Goal: Task Accomplishment & Management: Use online tool/utility

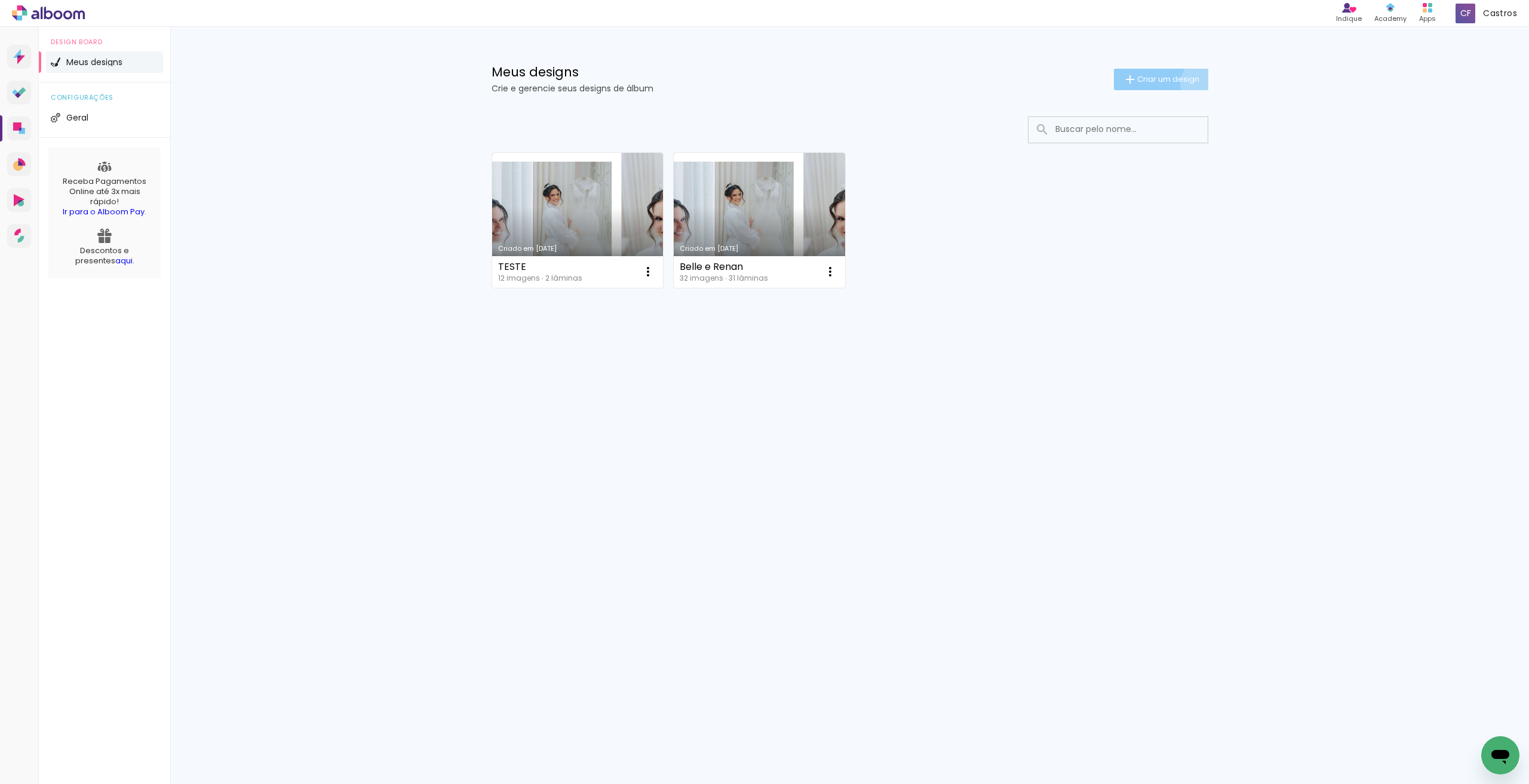
click at [1199, 82] on paper-button "Criar um design" at bounding box center [1161, 79] width 94 height 21
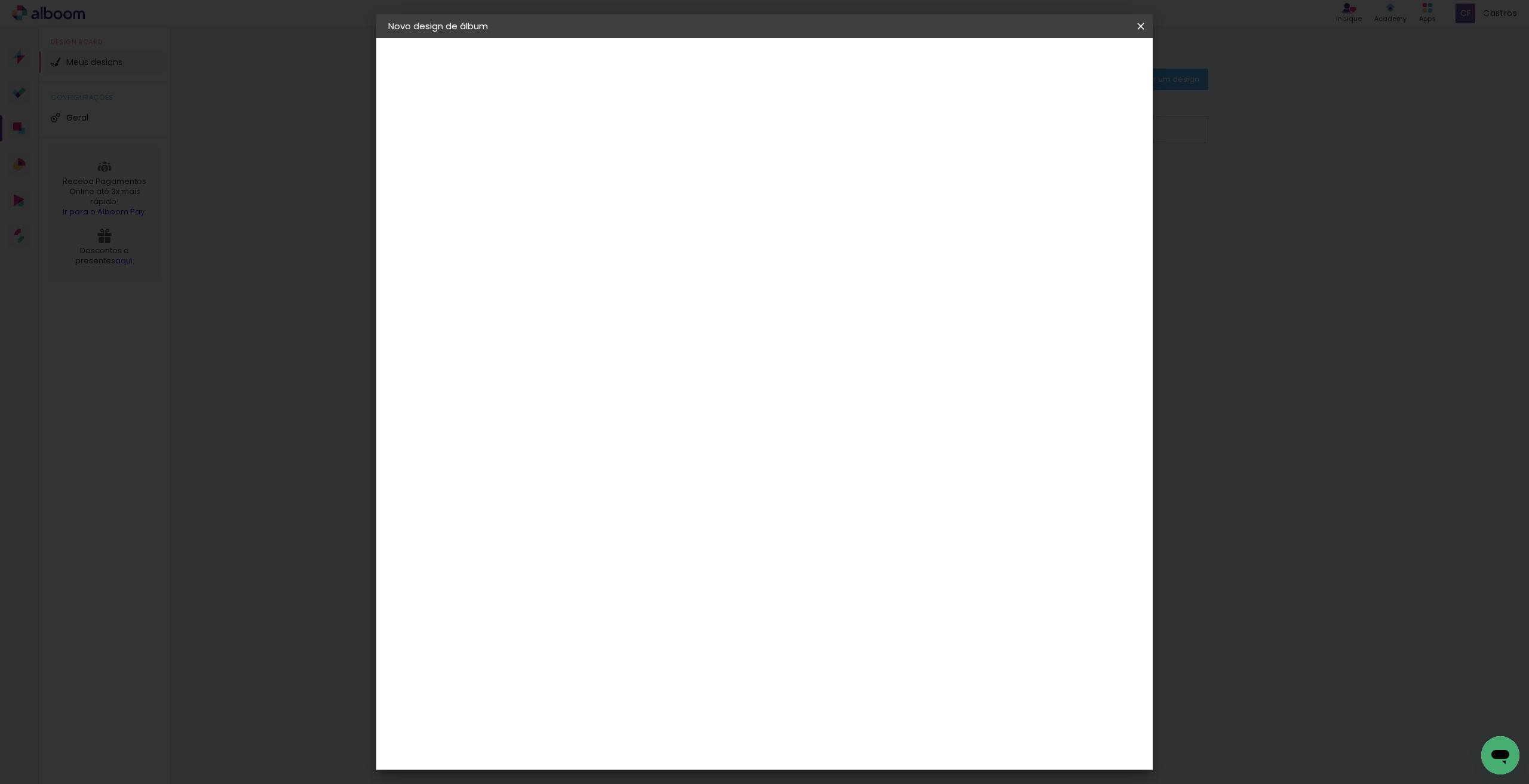
click at [583, 155] on input at bounding box center [583, 160] width 0 height 19
type input "Isa & [PERSON_NAME]"
type paper-input "Isa & [PERSON_NAME]"
click at [635, 51] on header "Informações Dê um título ao seu álbum. Avançar" at bounding box center [583, 73] width 104 height 71
click at [706, 59] on paper-button "Avançar" at bounding box center [677, 63] width 59 height 20
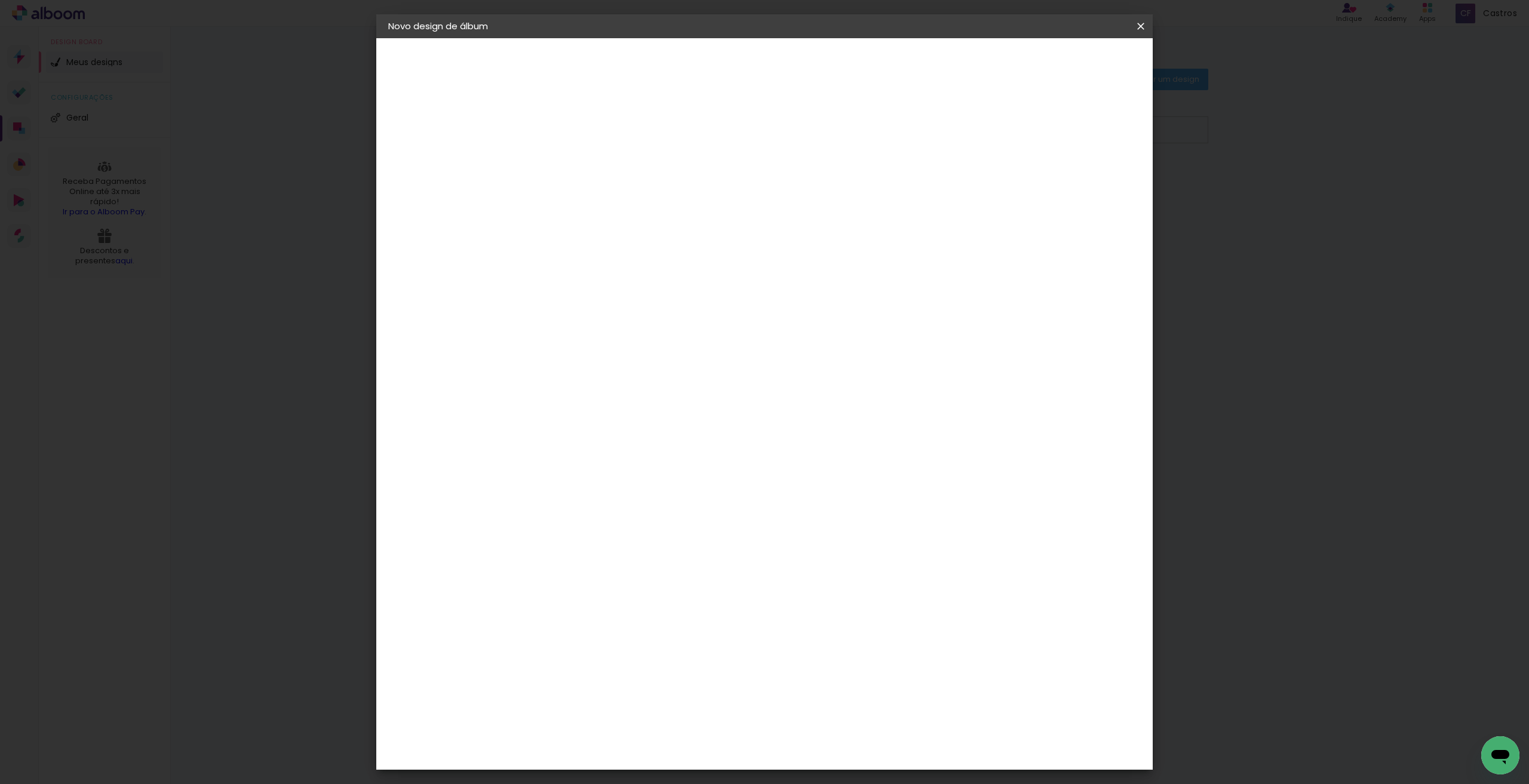
click at [644, 228] on input at bounding box center [614, 227] width 121 height 15
type input "ev"
type paper-input "ev"
click at [662, 280] on paper-item "Evidence" at bounding box center [605, 270] width 112 height 26
click at [0, 0] on slot "Avançar" at bounding box center [0, 0] width 0 height 0
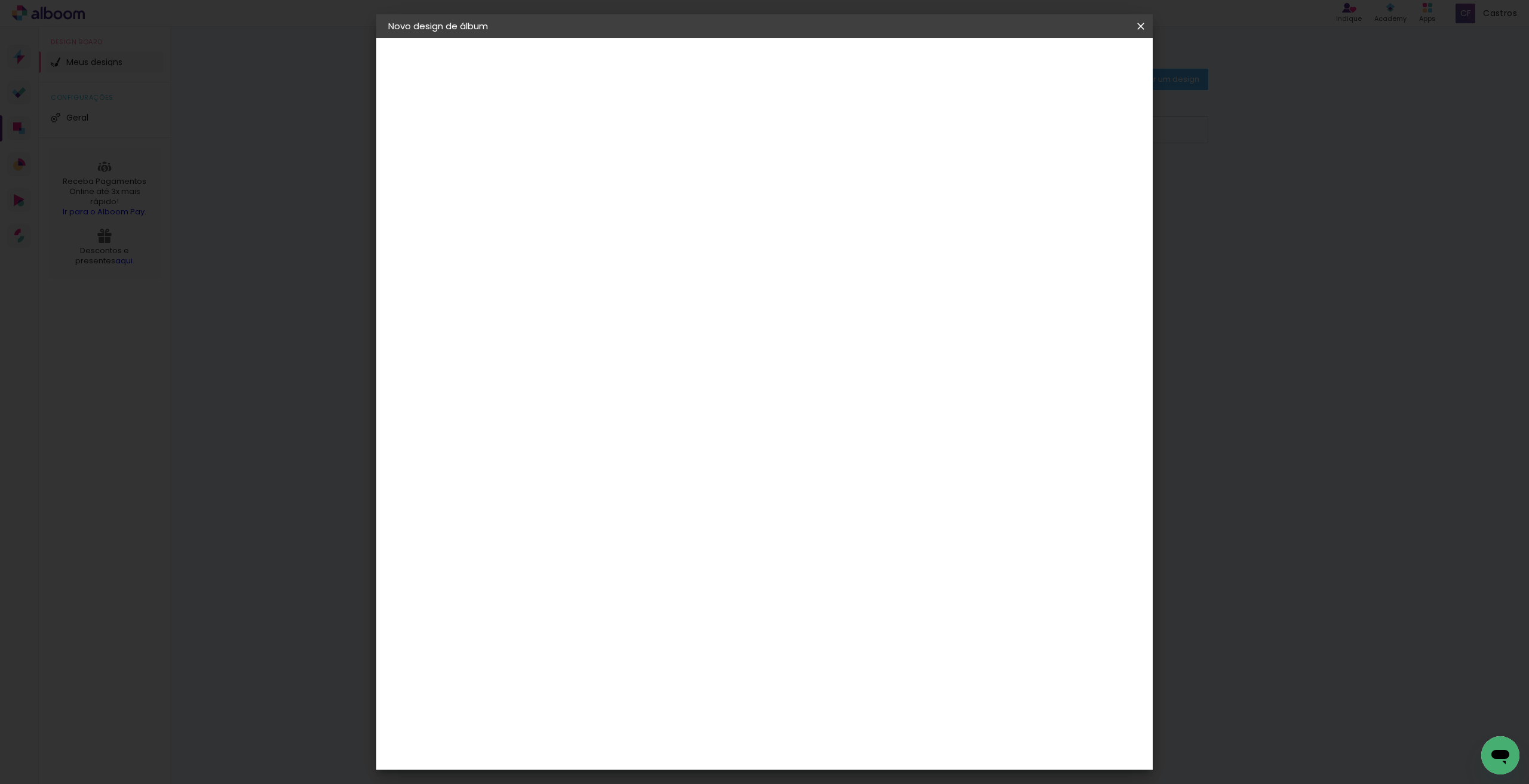
click at [644, 217] on div at bounding box center [614, 218] width 61 height 1
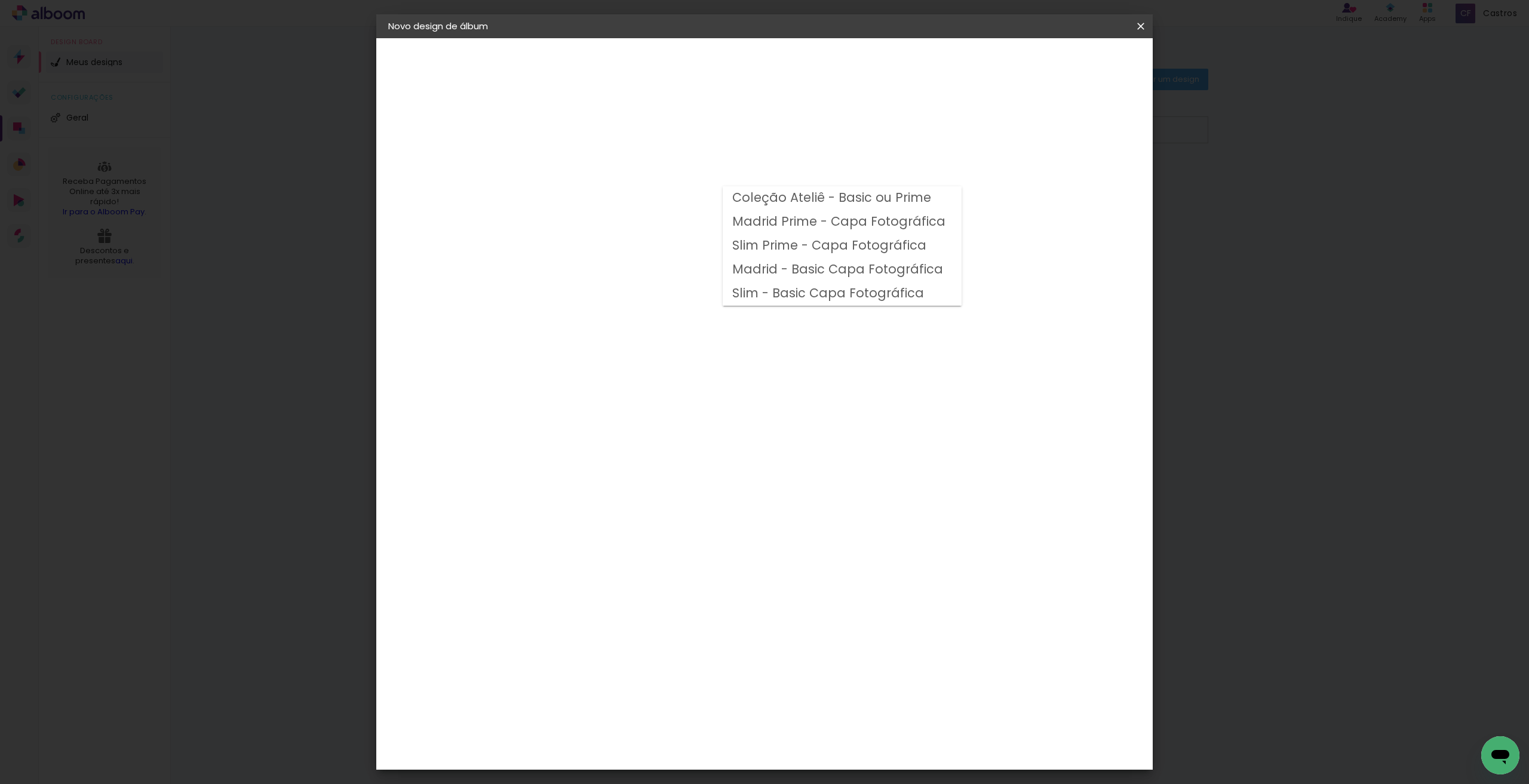
click at [0, 0] on slot "Coleção Ateliê - Basic ou Prime" at bounding box center [0, 0] width 0 height 0
type input "Coleção Ateliê - Basic ou Prime"
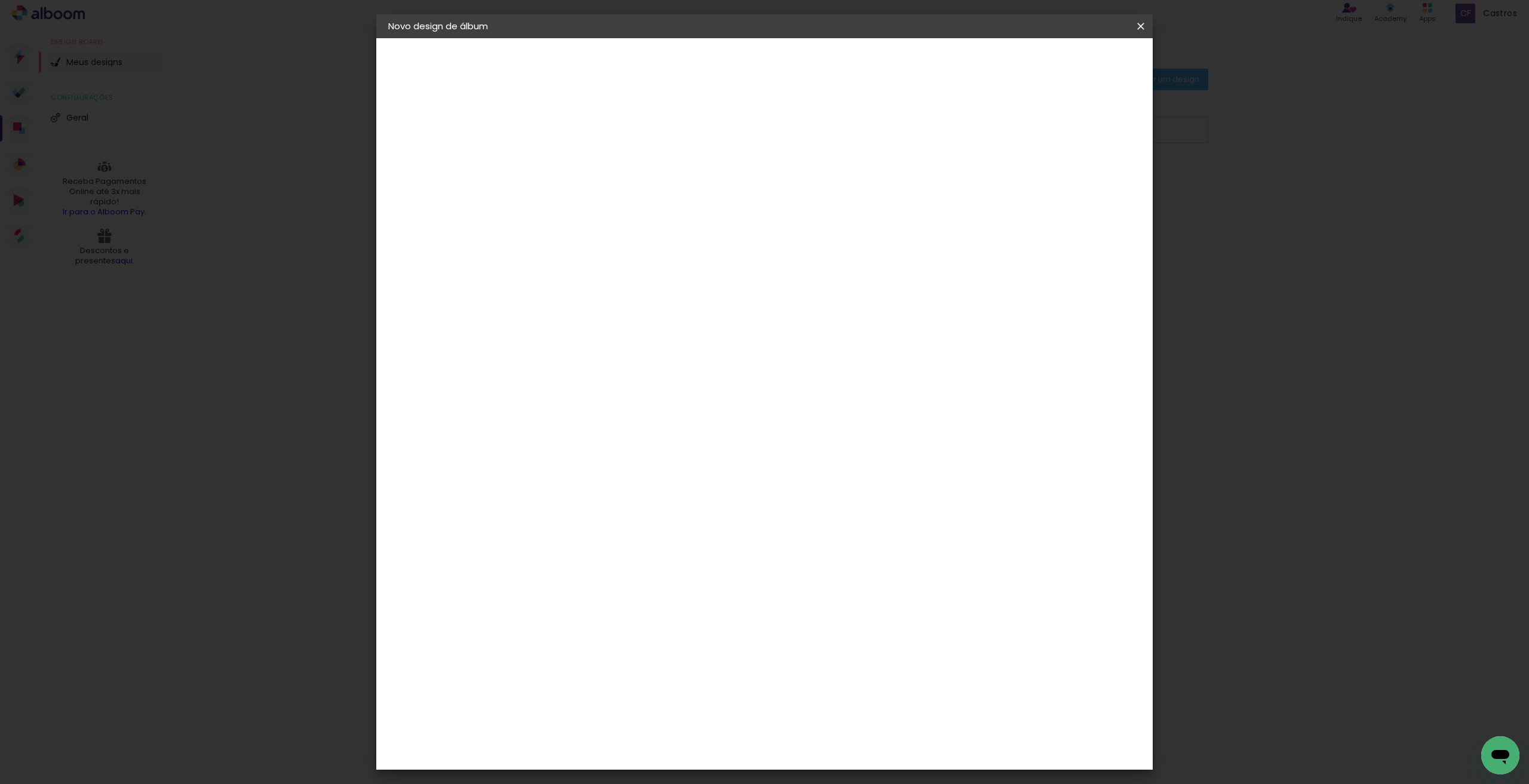
scroll to position [60, 0]
click at [664, 677] on span "30 × 30" at bounding box center [637, 688] width 55 height 24
click at [0, 0] on slot "Avançar" at bounding box center [0, 0] width 0 height 0
click at [1066, 65] on span "Iniciar design" at bounding box center [1039, 63] width 54 height 8
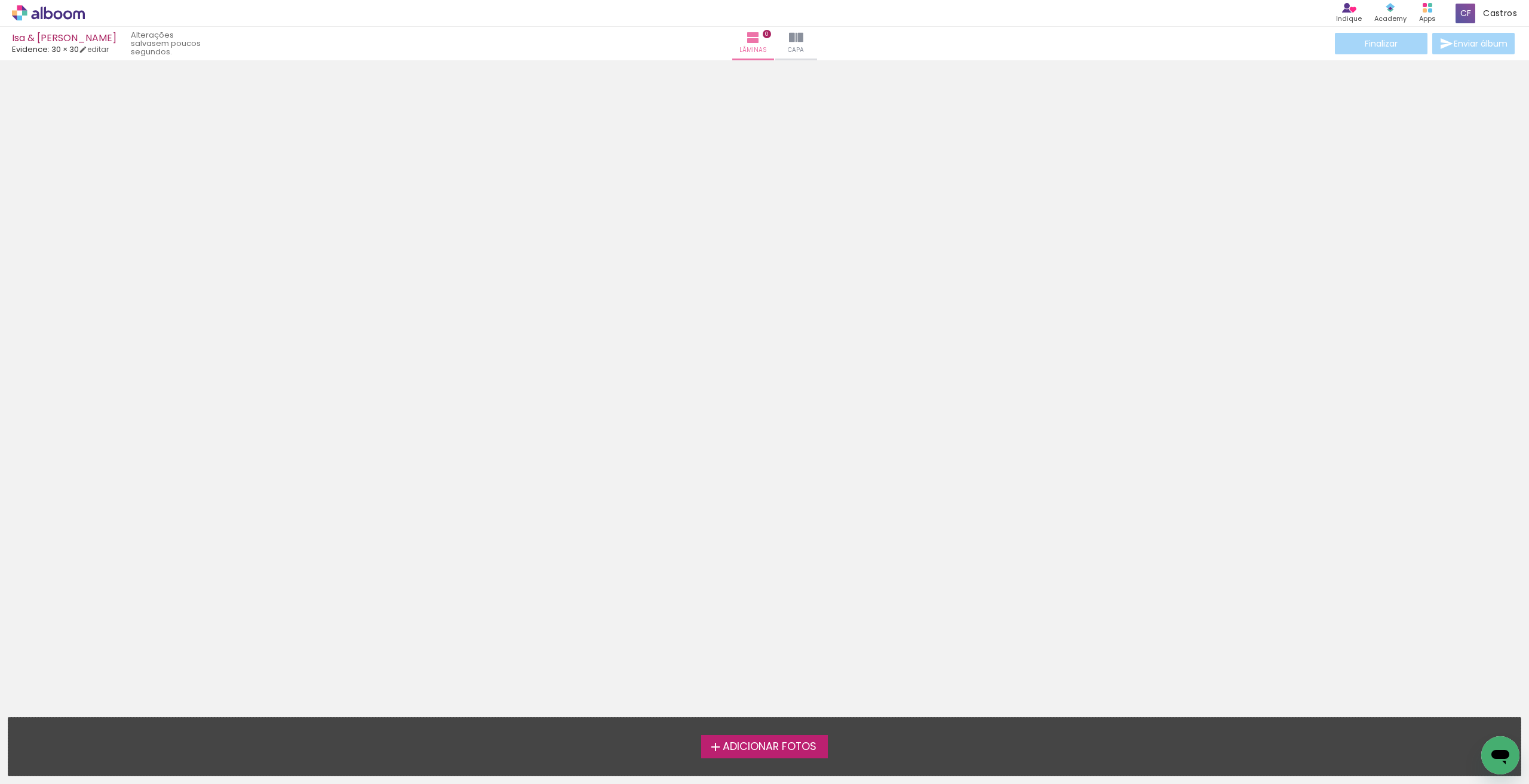
click at [765, 752] on span "Adicionar Fotos" at bounding box center [769, 747] width 94 height 11
click at [0, 0] on input "file" at bounding box center [0, 0] width 0 height 0
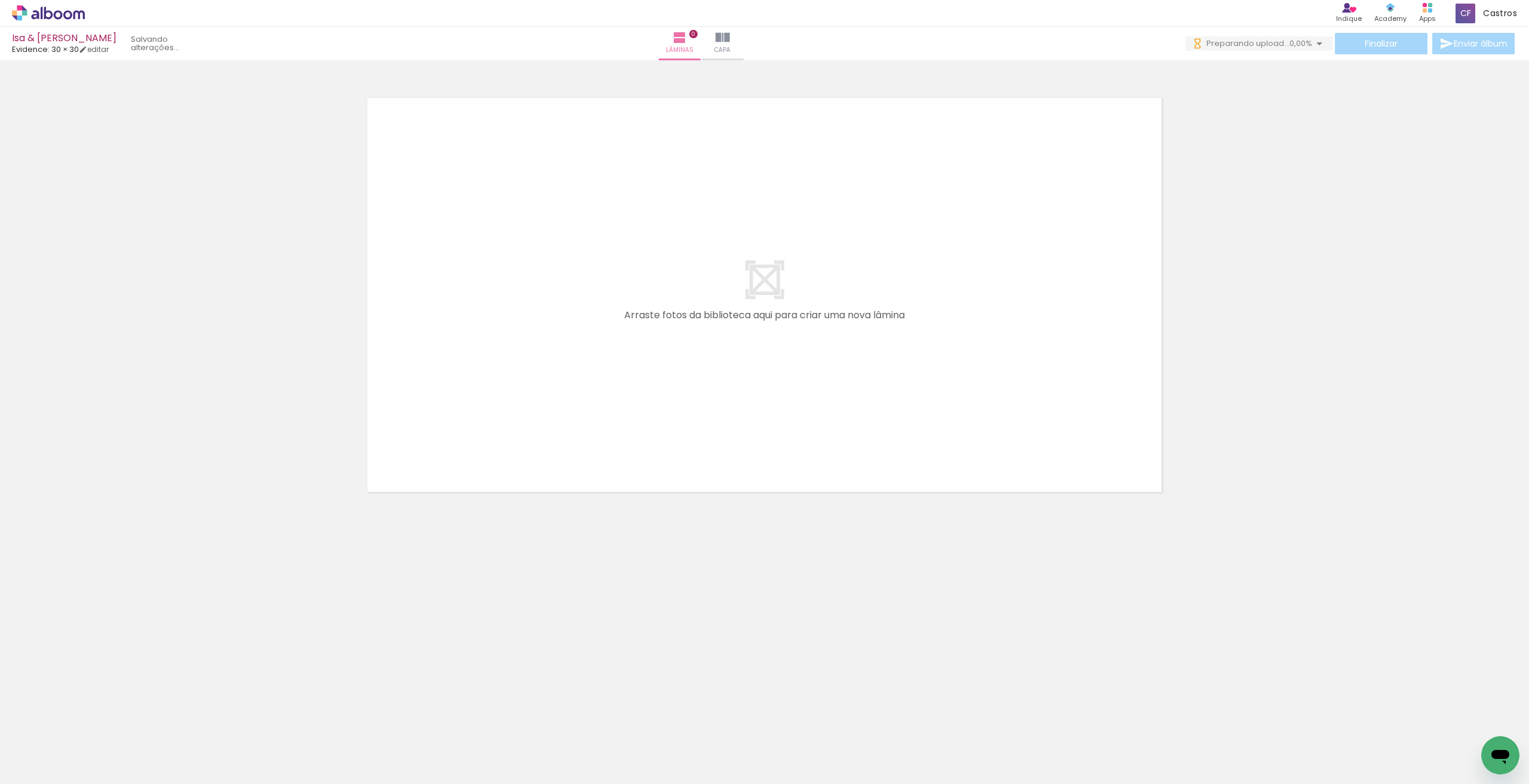
click at [468, 745] on div at bounding box center [454, 744] width 59 height 39
click at [514, 745] on div at bounding box center [521, 744] width 59 height 39
click at [527, 753] on div at bounding box center [521, 744] width 59 height 39
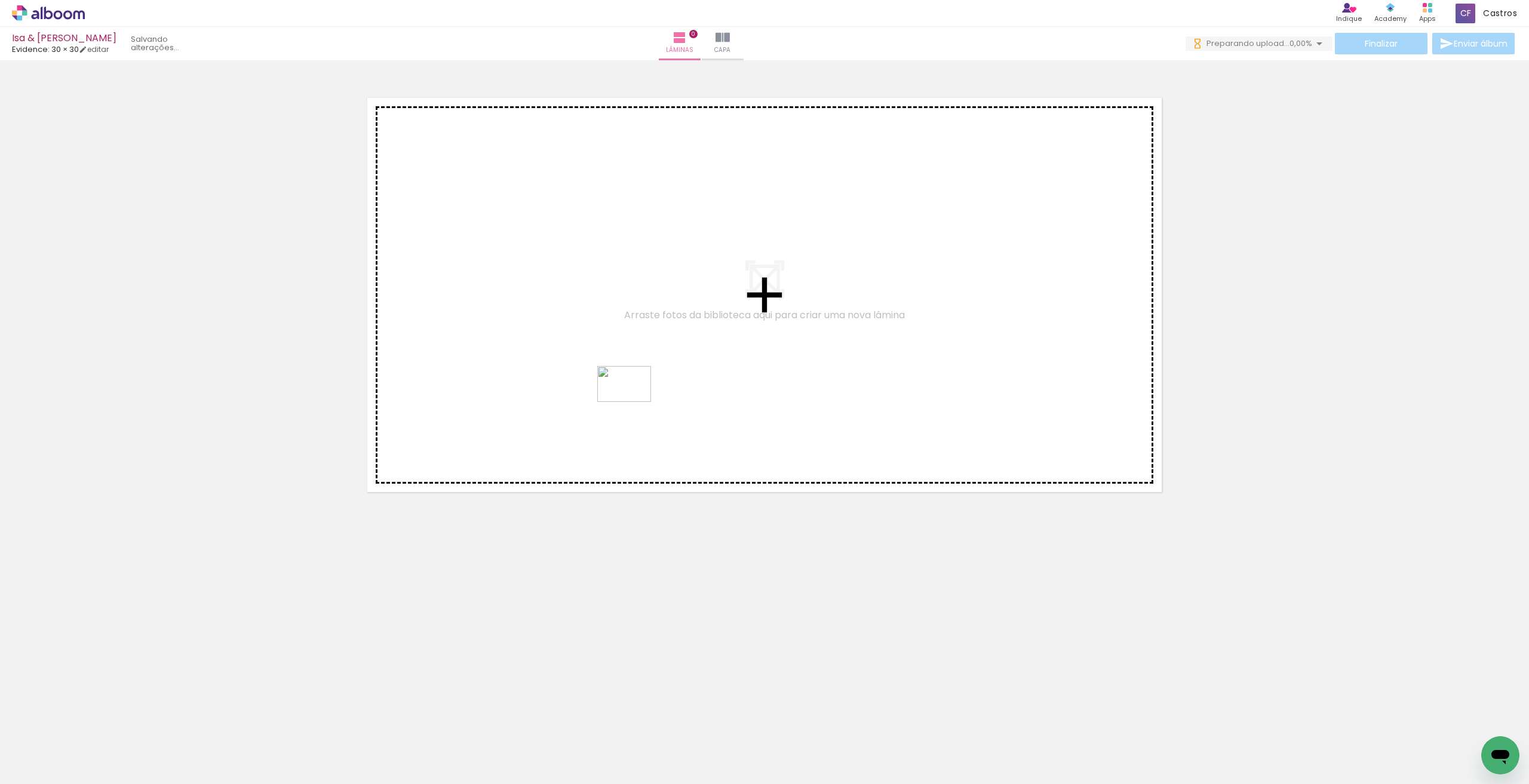
drag, startPoint x: 527, startPoint y: 753, endPoint x: 642, endPoint y: 346, distance: 422.9
click at [642, 346] on quentale-workspace at bounding box center [764, 392] width 1529 height 784
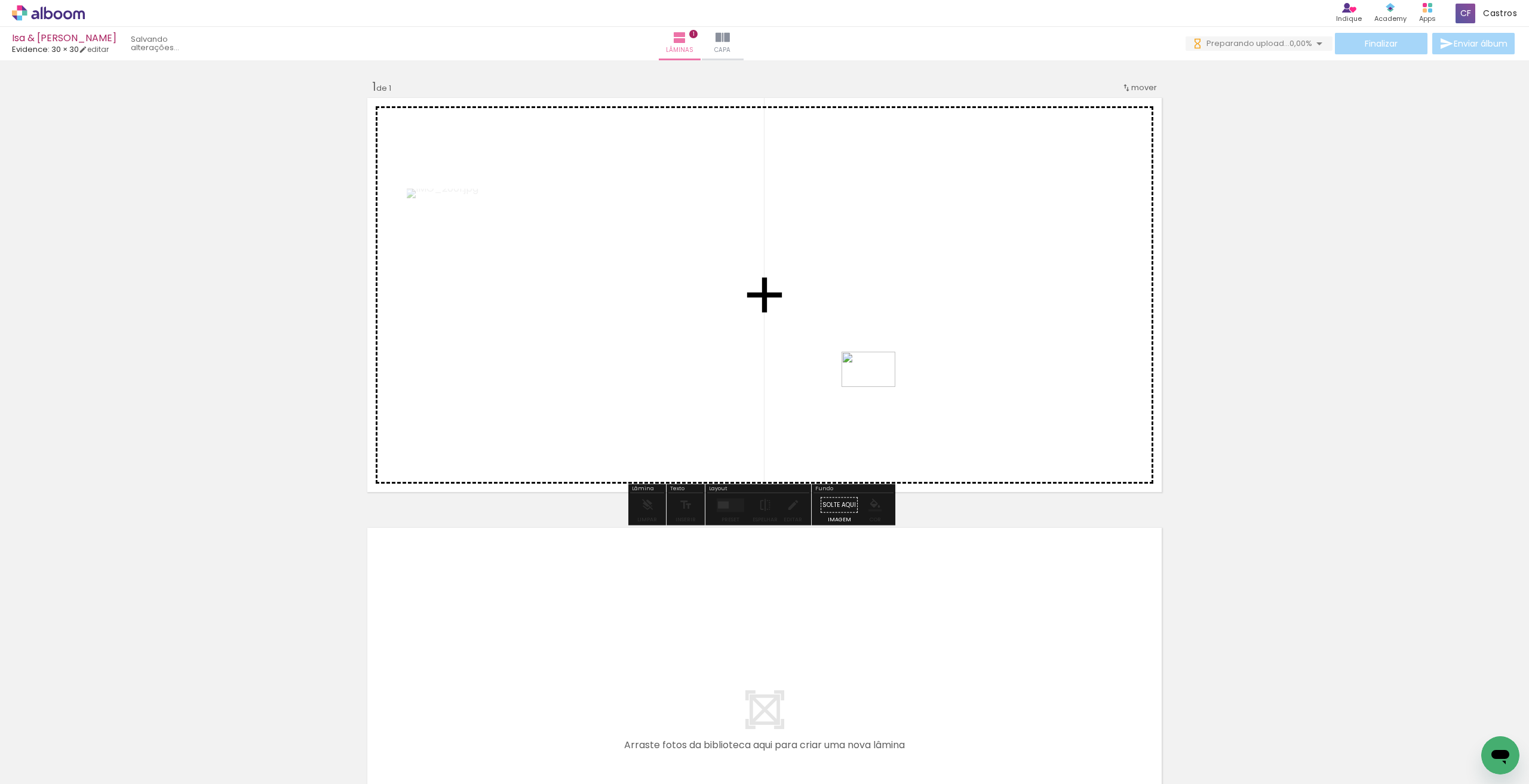
drag, startPoint x: 460, startPoint y: 749, endPoint x: 878, endPoint y: 388, distance: 552.3
click at [878, 388] on quentale-workspace at bounding box center [764, 392] width 1529 height 784
drag, startPoint x: 592, startPoint y: 749, endPoint x: 761, endPoint y: 477, distance: 320.2
click at [761, 477] on quentale-workspace at bounding box center [764, 392] width 1529 height 784
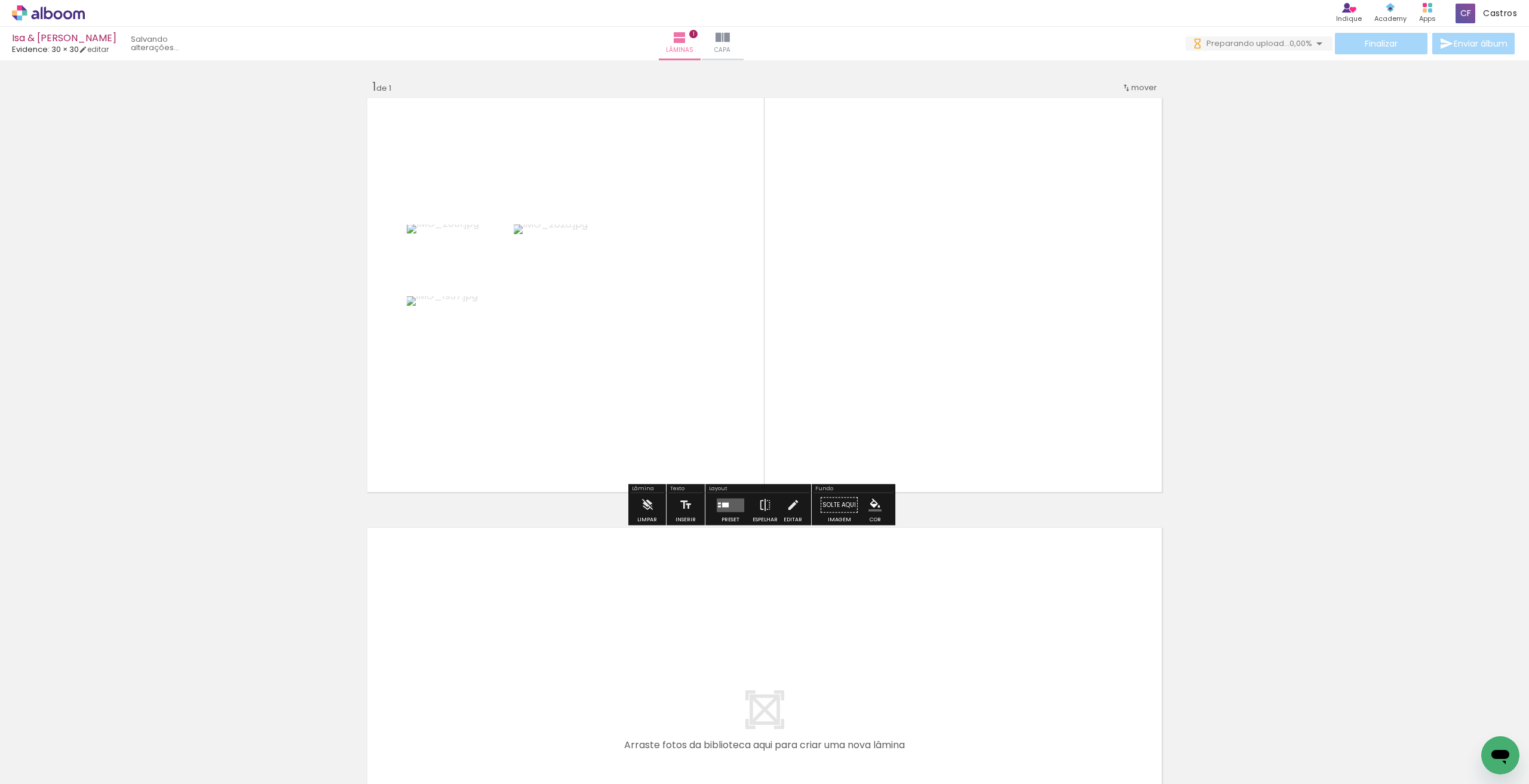
click at [725, 509] on quentale-layouter at bounding box center [731, 505] width 28 height 14
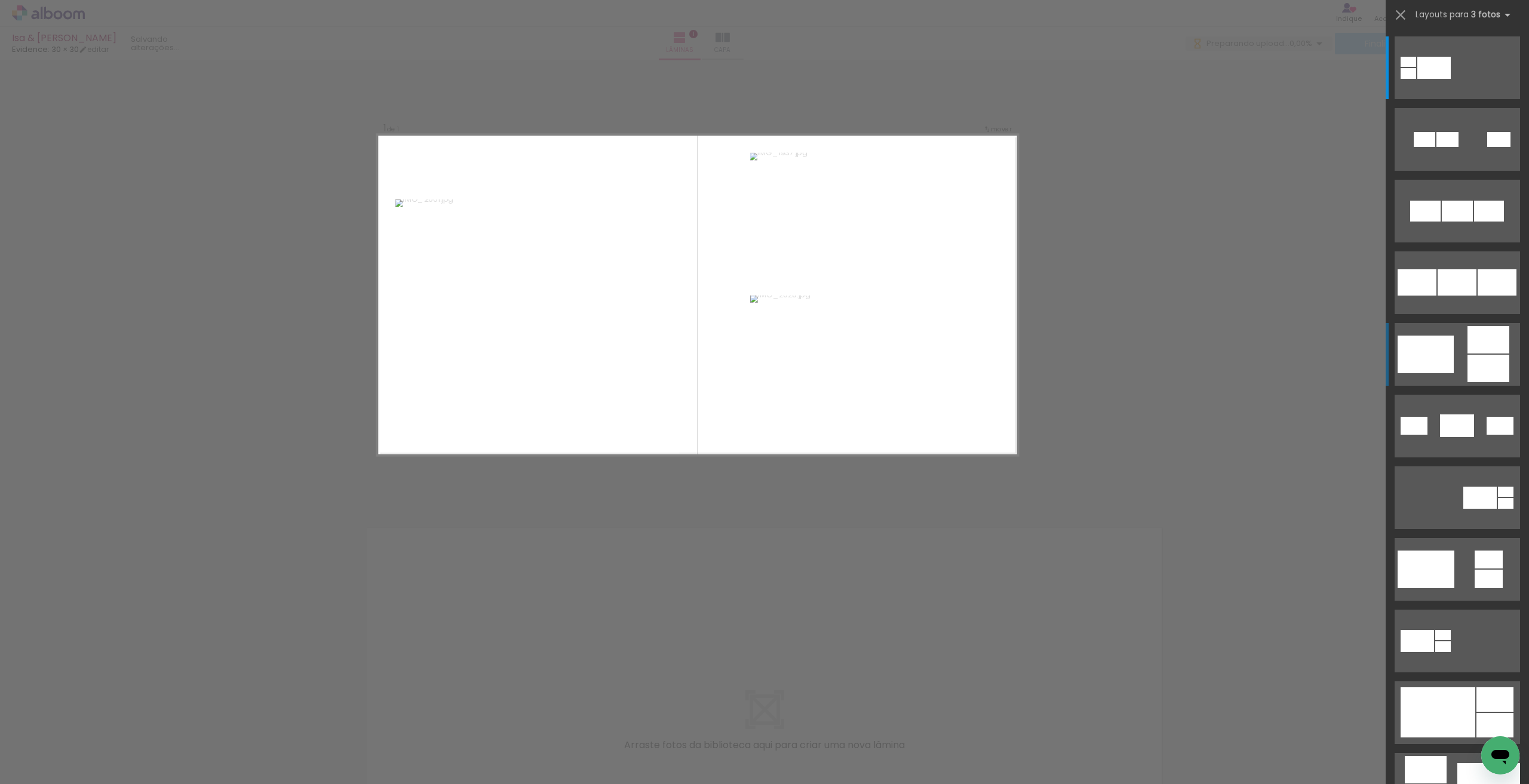
click at [1451, 346] on quentale-layouter at bounding box center [1457, 354] width 125 height 63
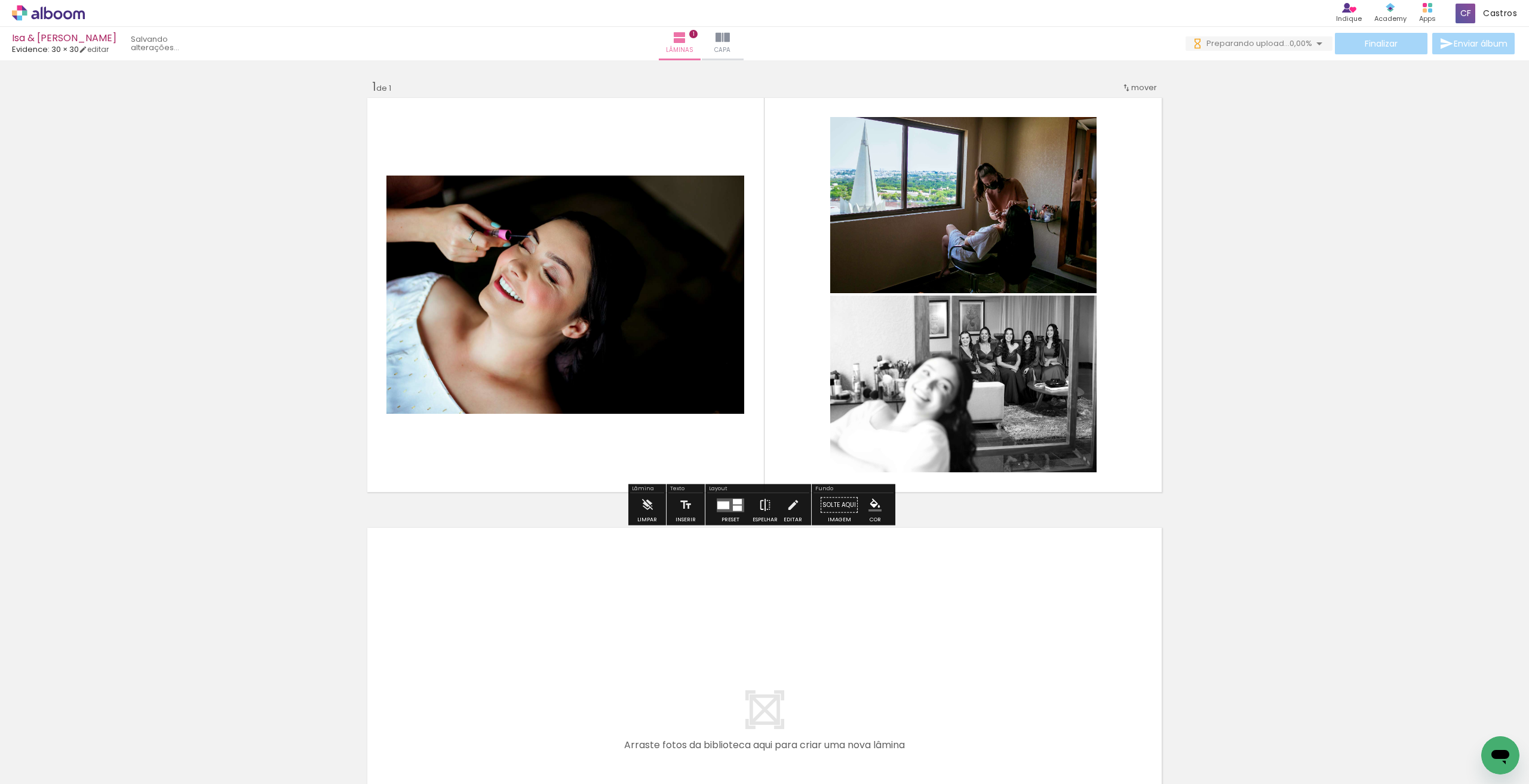
click at [766, 501] on iron-icon at bounding box center [765, 505] width 13 height 24
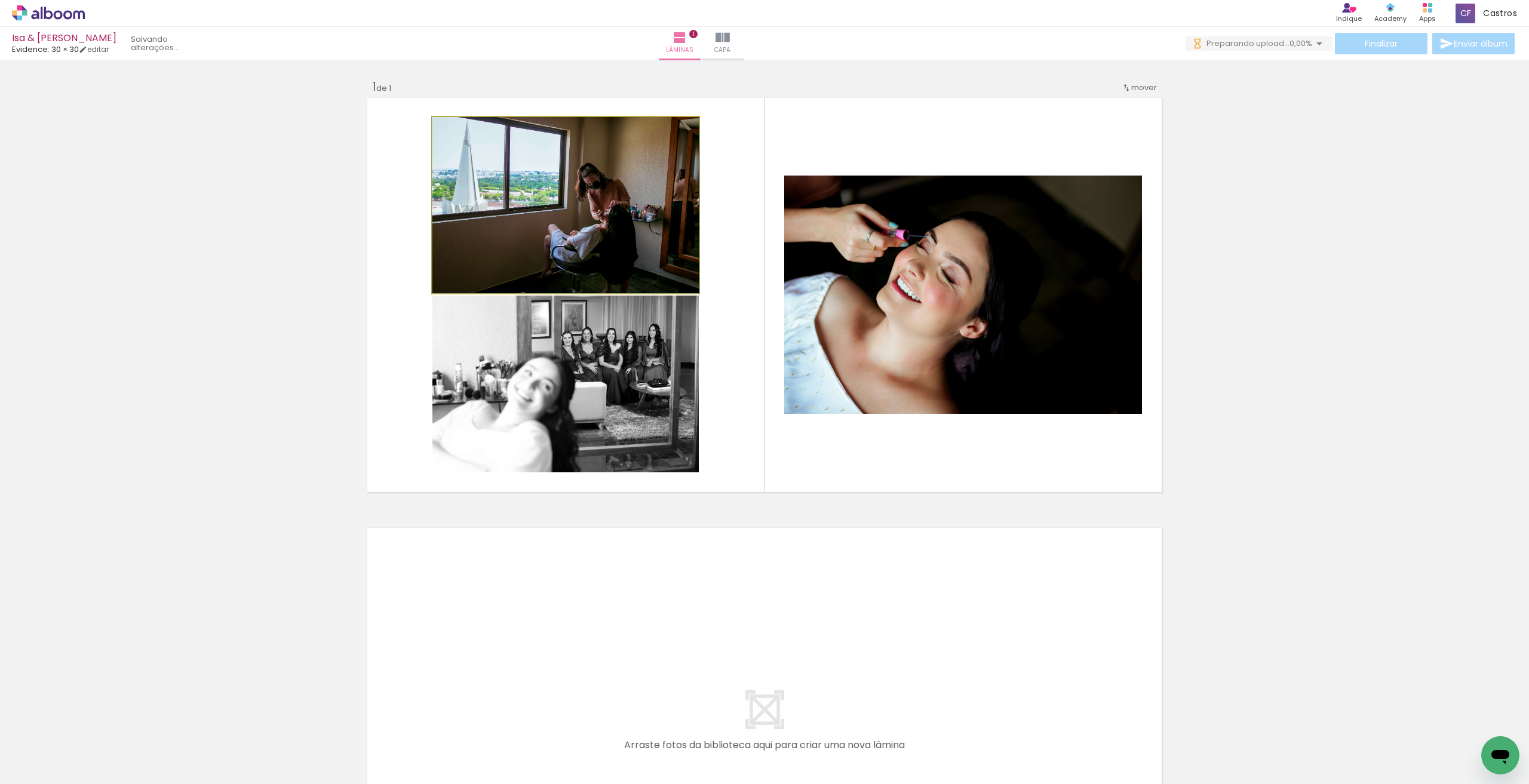
click at [562, 206] on quentale-photo at bounding box center [565, 205] width 267 height 176
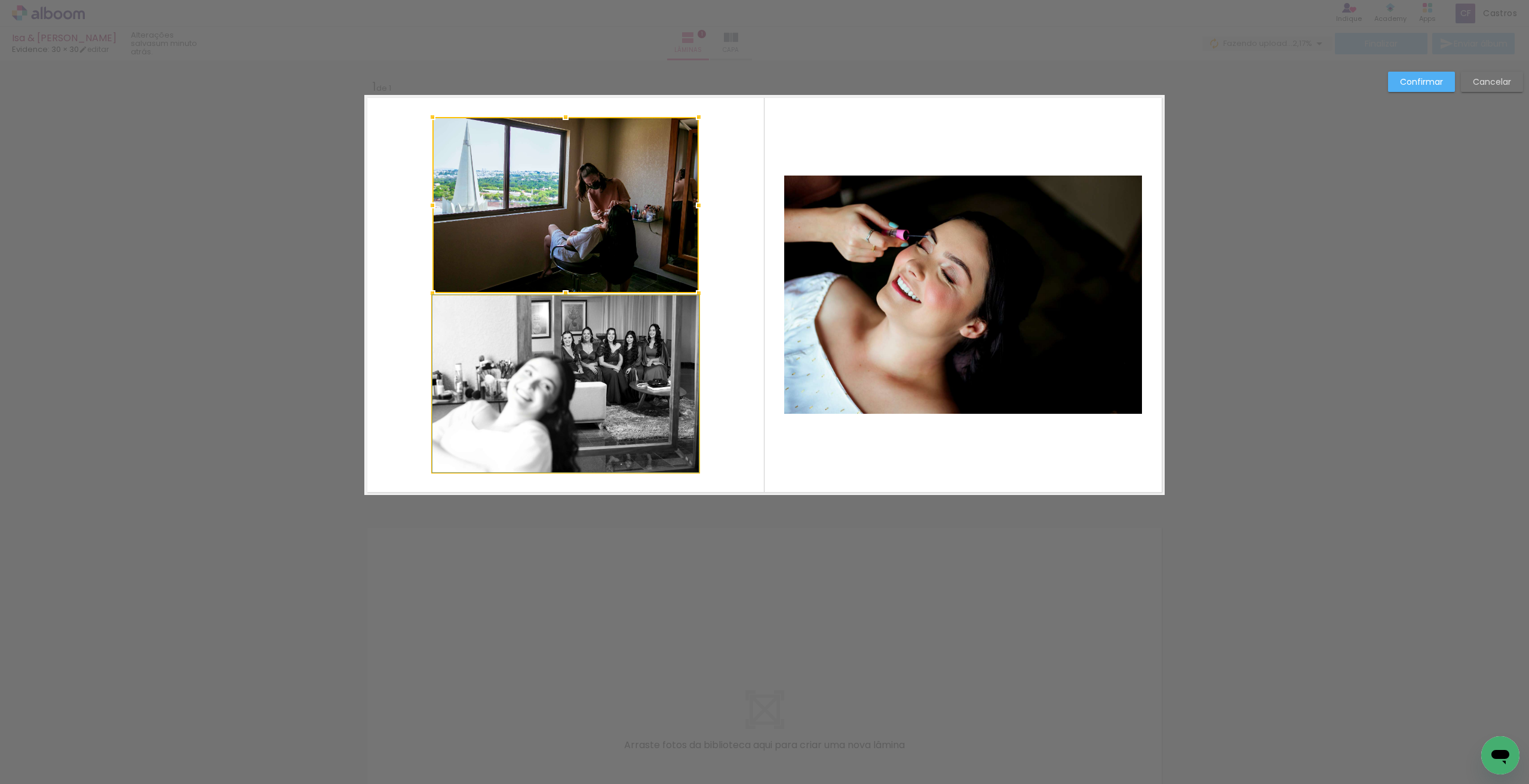
click at [489, 358] on quentale-photo at bounding box center [565, 384] width 267 height 177
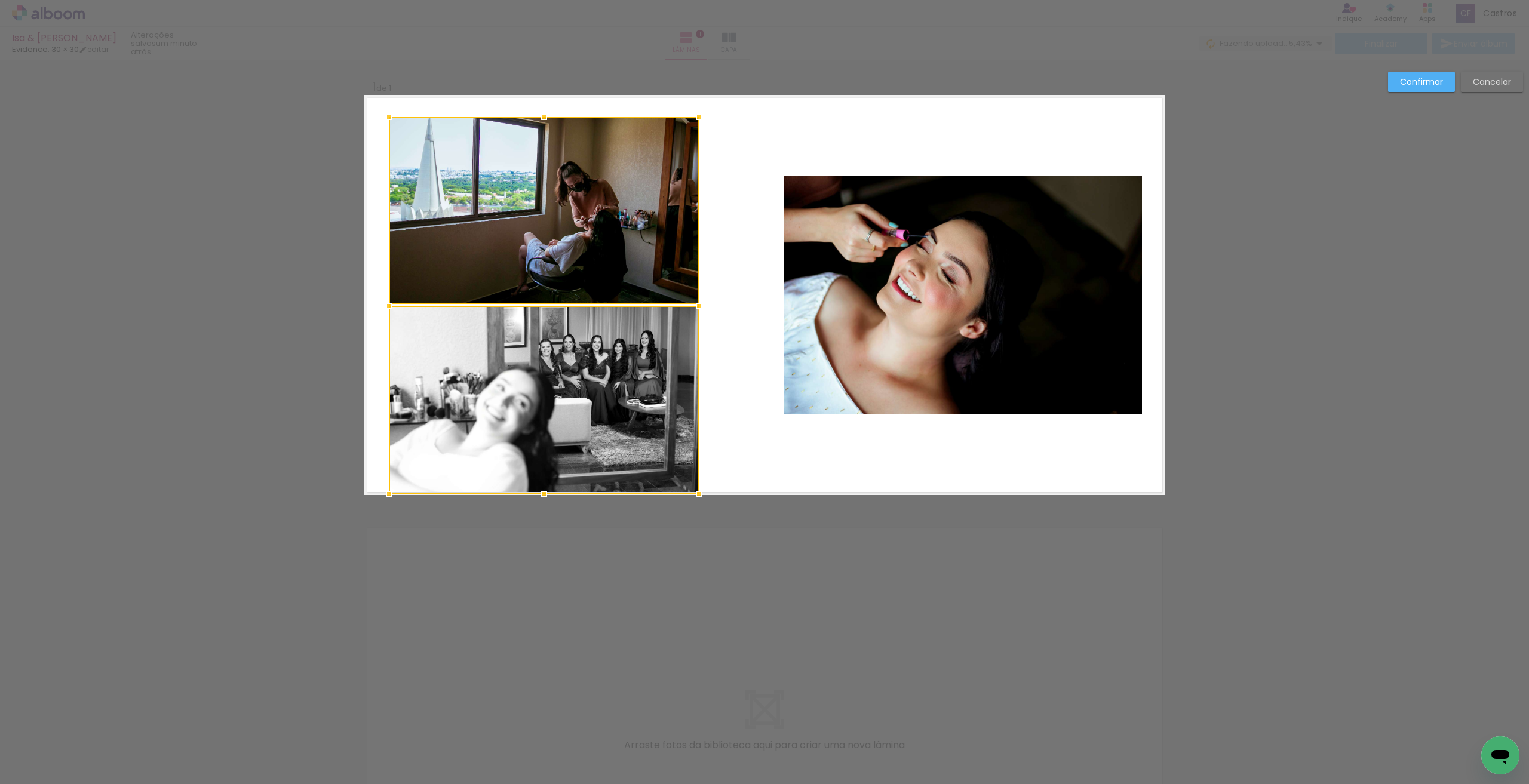
drag, startPoint x: 424, startPoint y: 474, endPoint x: 380, endPoint y: 497, distance: 49.6
click at [380, 497] on div at bounding box center [389, 494] width 24 height 24
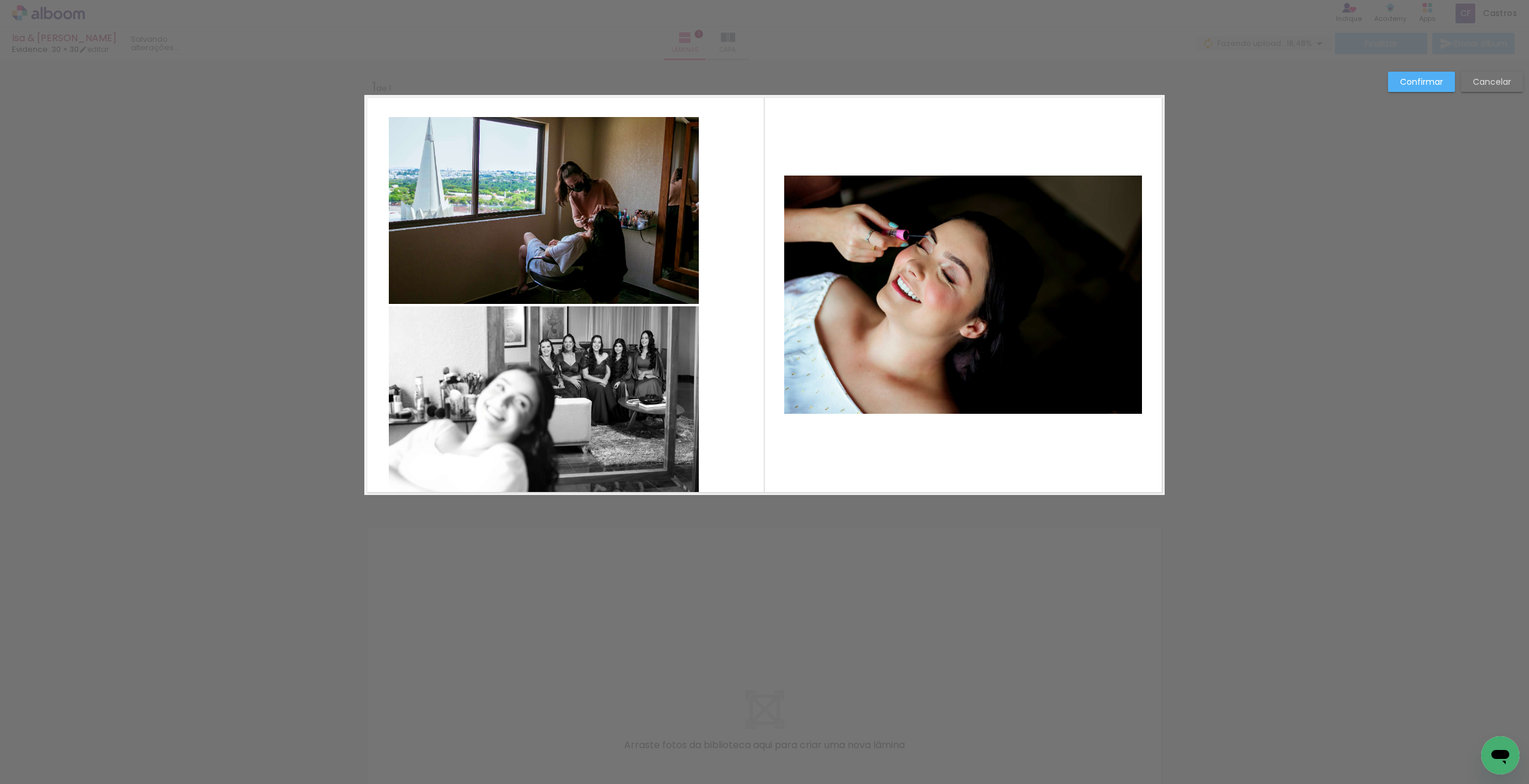
click at [1499, 73] on paper-button "Cancelar" at bounding box center [1492, 81] width 62 height 20
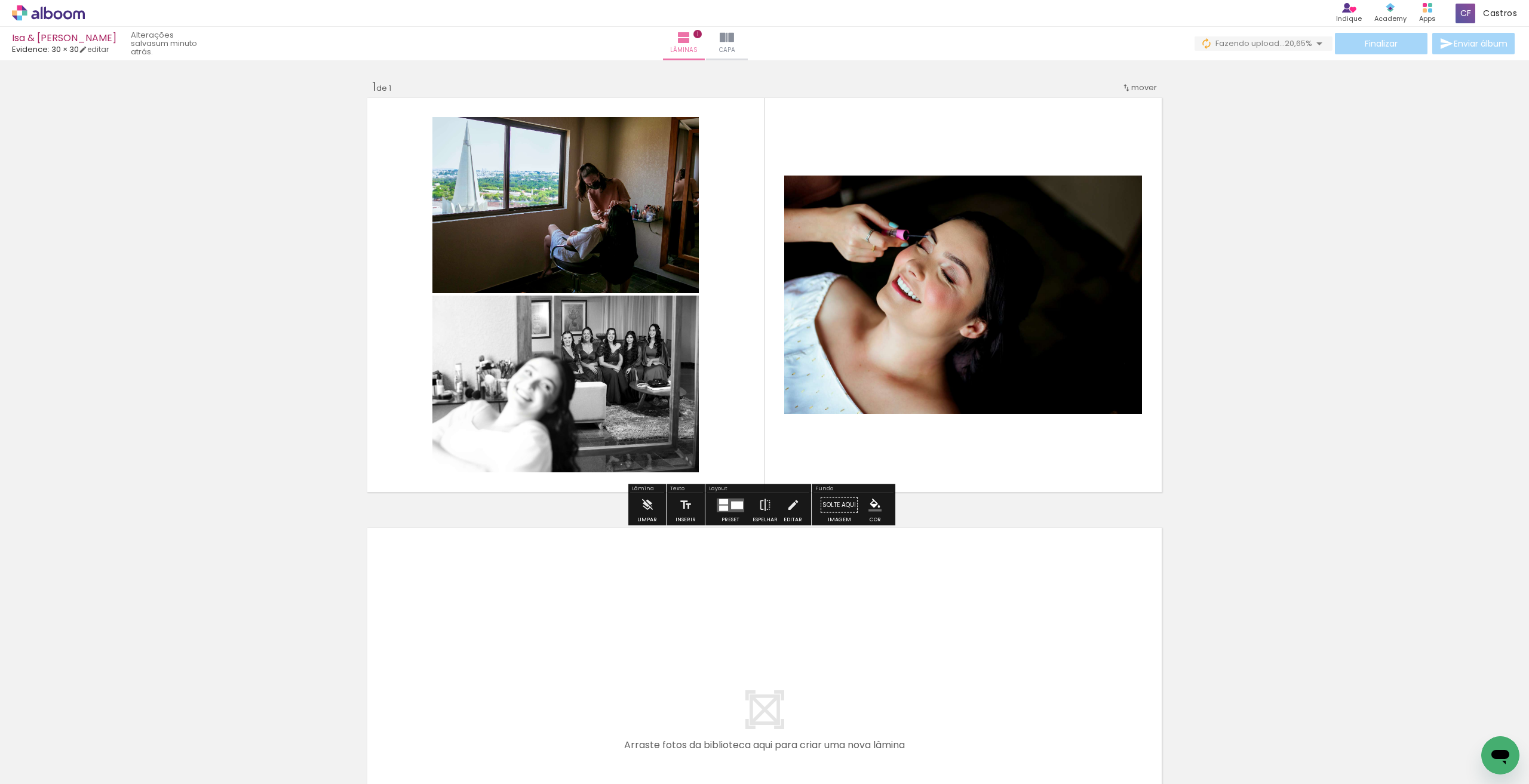
click at [603, 199] on quentale-photo at bounding box center [565, 205] width 267 height 176
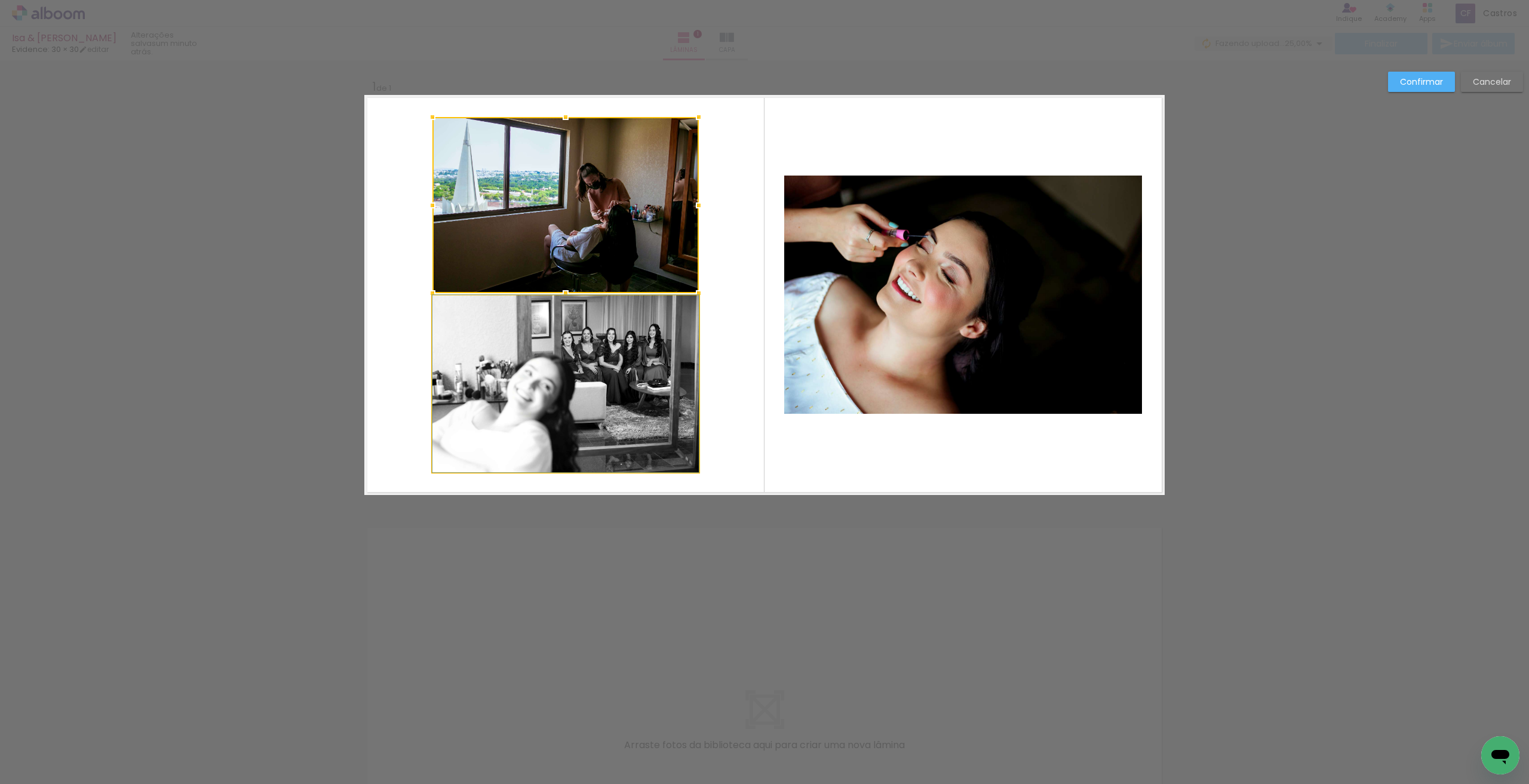
click at [494, 346] on quentale-photo at bounding box center [565, 384] width 267 height 177
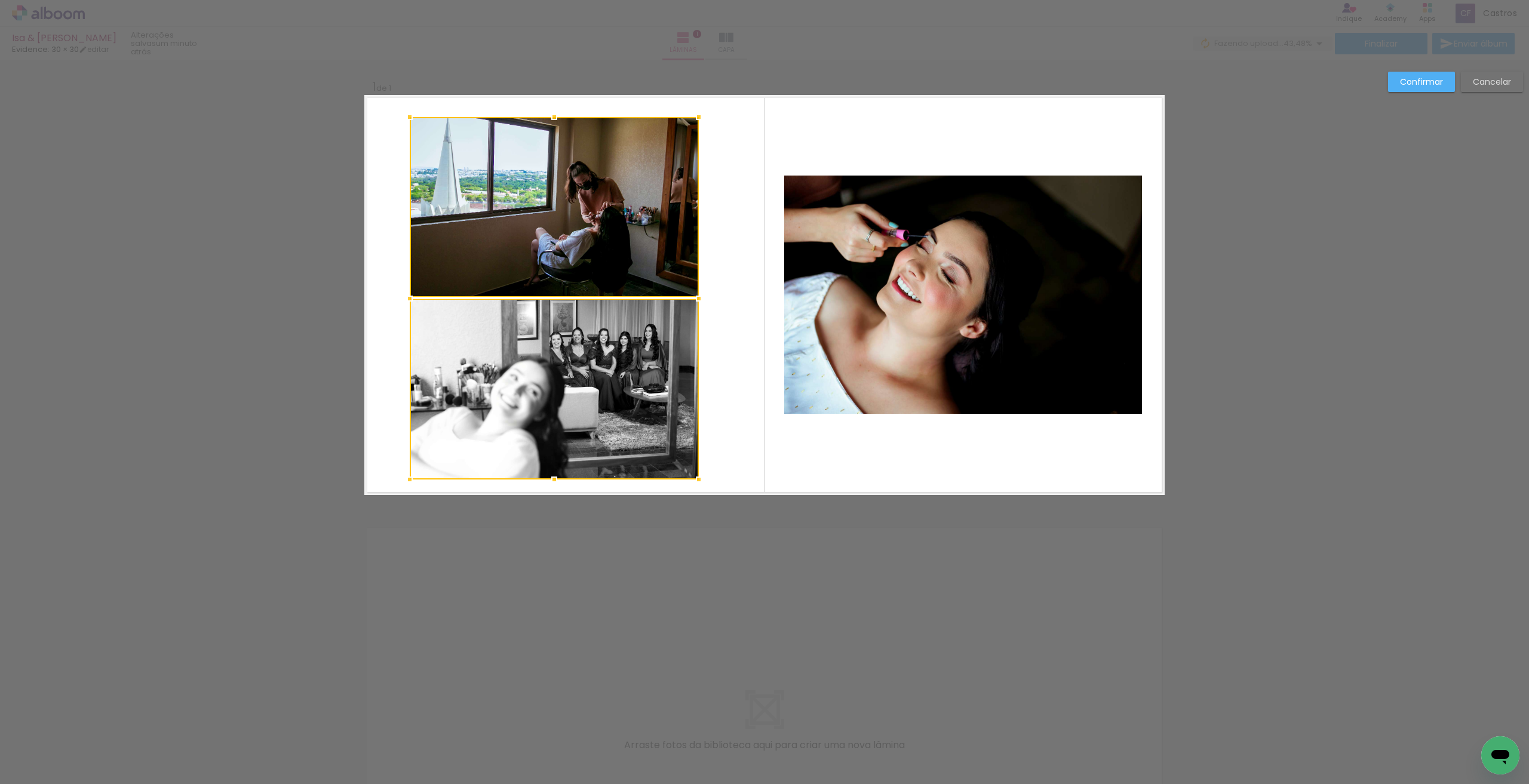
drag, startPoint x: 423, startPoint y: 469, endPoint x: 400, endPoint y: 475, distance: 23.8
click at [400, 475] on div at bounding box center [409, 479] width 24 height 24
click at [574, 297] on div at bounding box center [554, 207] width 289 height 180
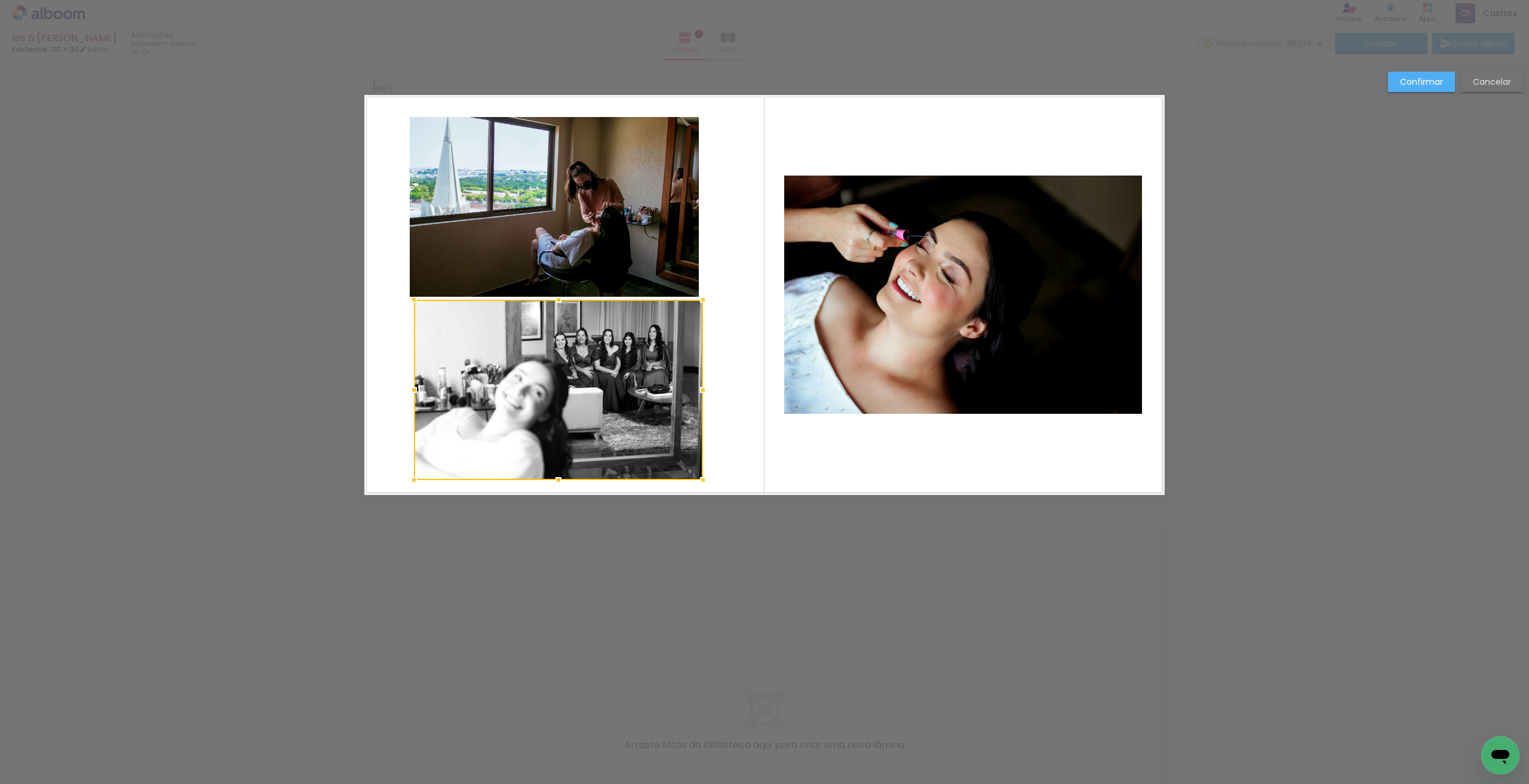
click at [569, 300] on div at bounding box center [558, 390] width 289 height 180
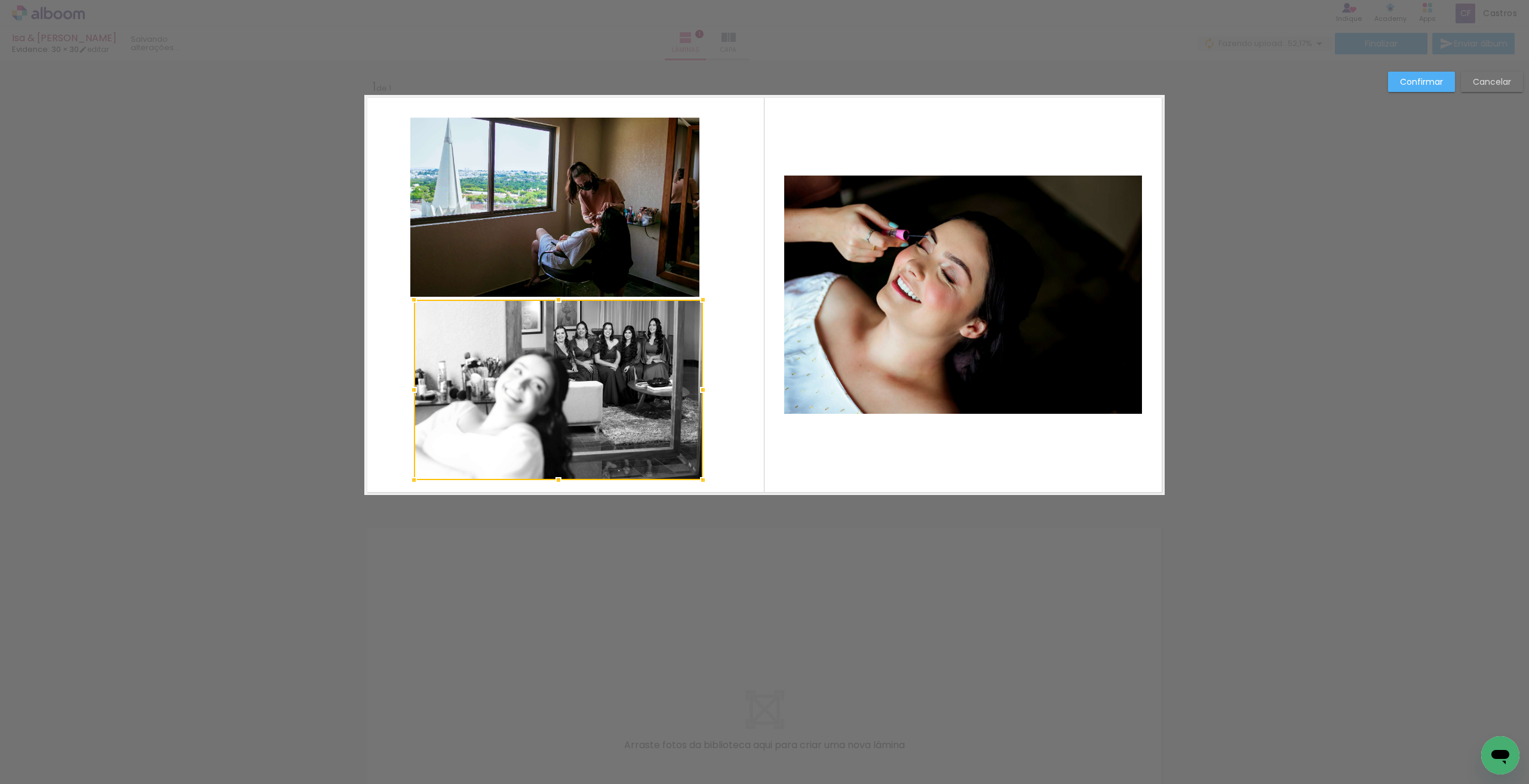
click at [445, 335] on div at bounding box center [558, 390] width 289 height 180
click at [385, 330] on quentale-layouter at bounding box center [764, 295] width 800 height 400
click at [491, 348] on div at bounding box center [561, 389] width 289 height 180
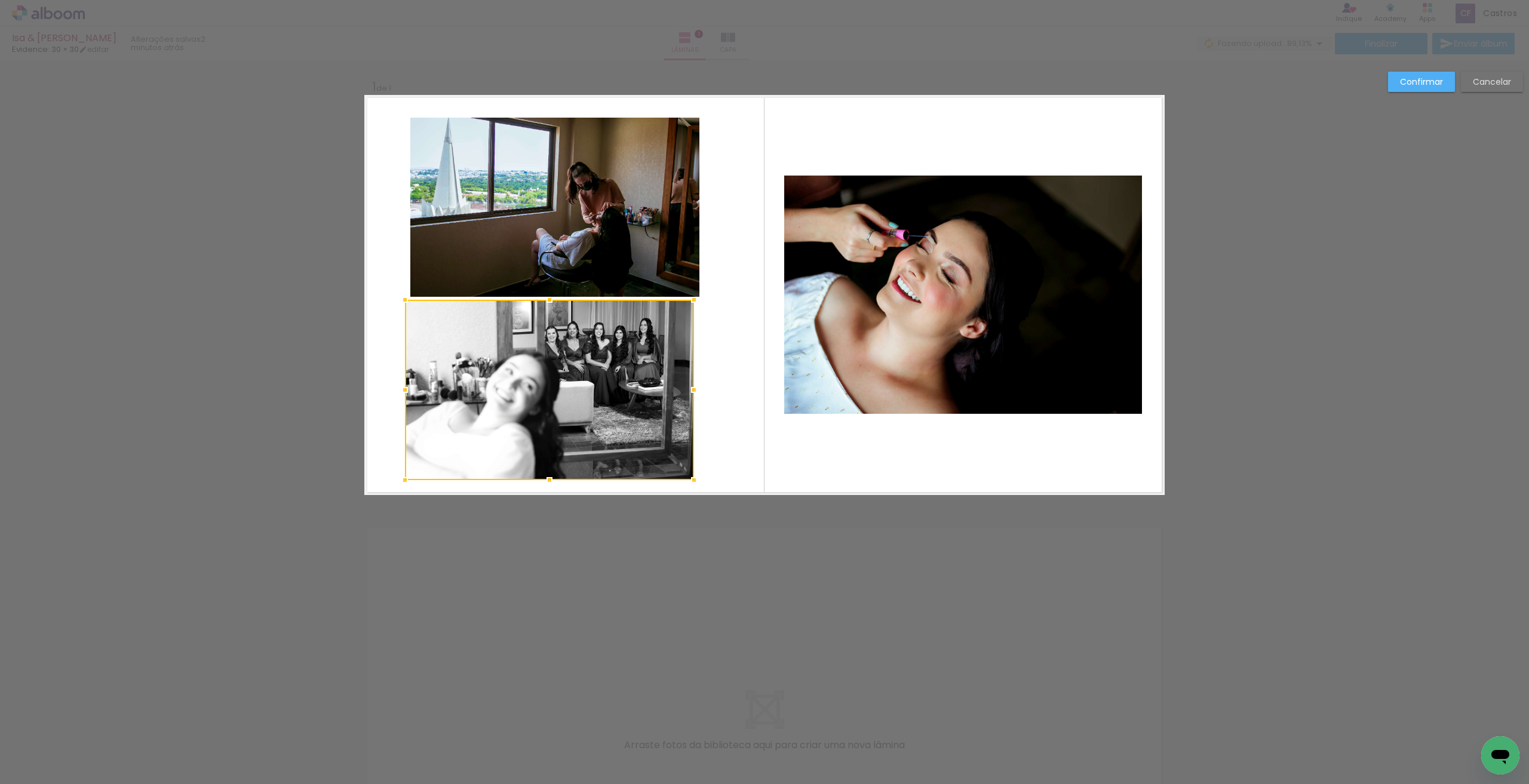
click at [536, 300] on div at bounding box center [549, 390] width 289 height 180
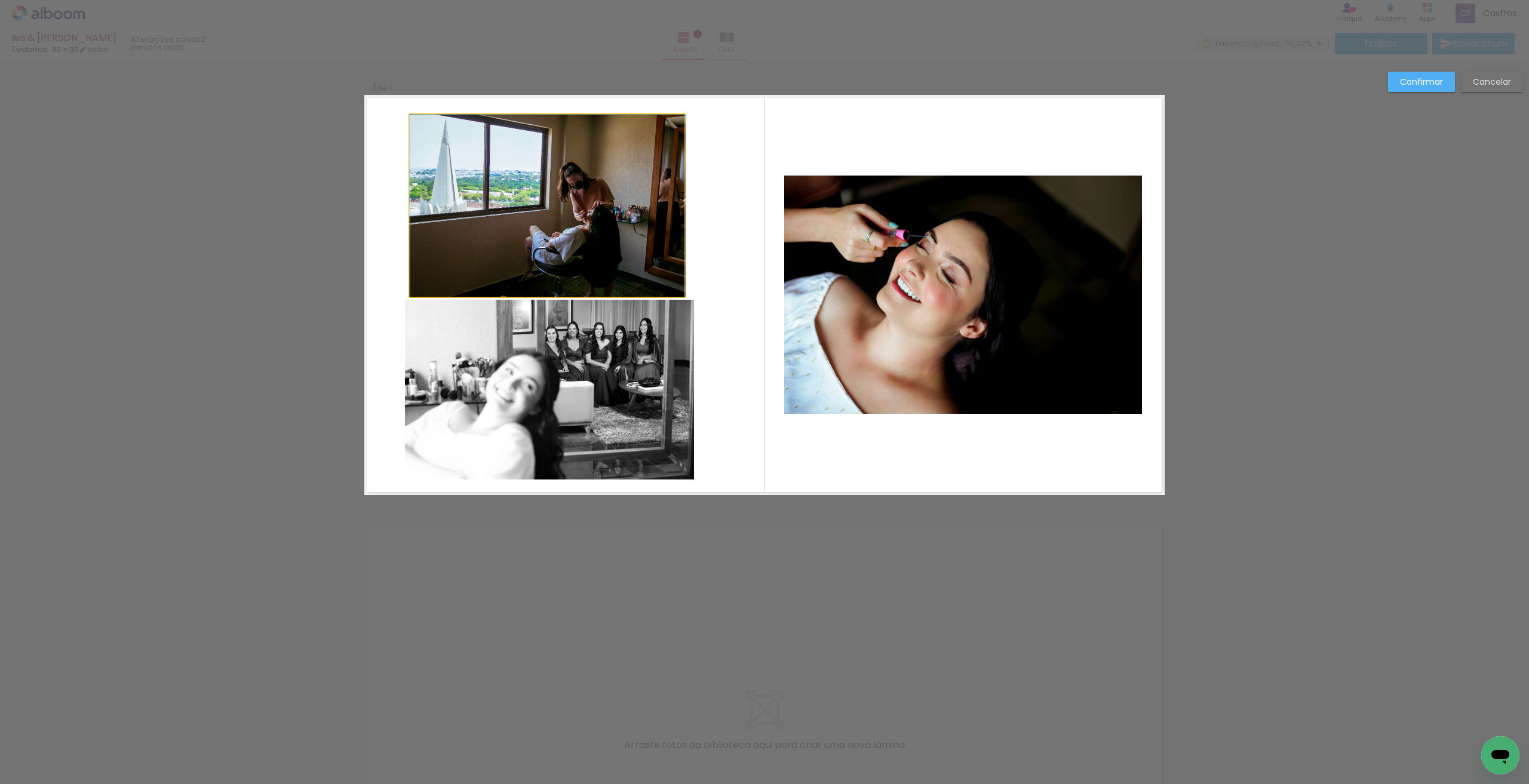
click at [658, 214] on div at bounding box center [547, 206] width 274 height 182
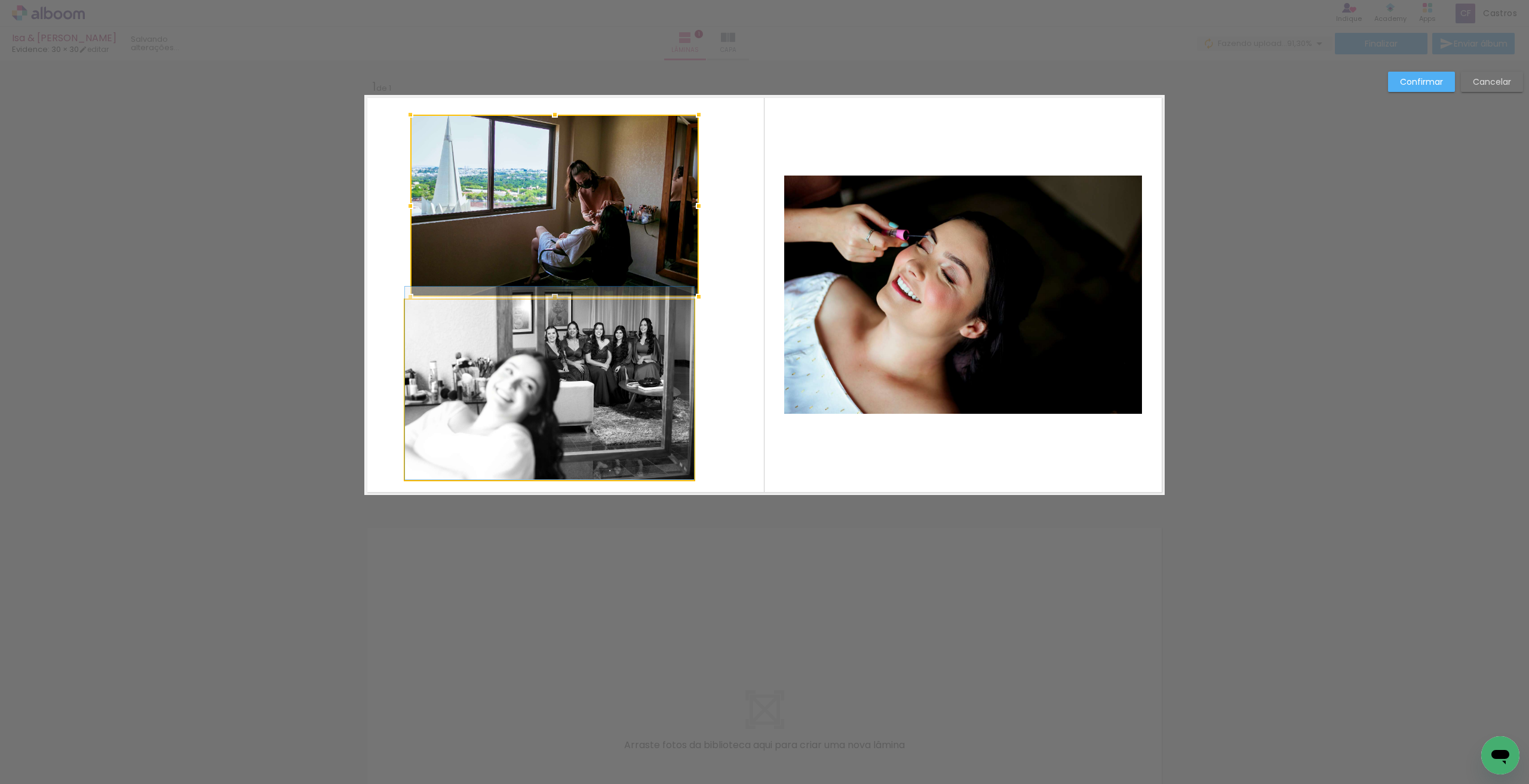
click at [674, 297] on div at bounding box center [554, 206] width 288 height 182
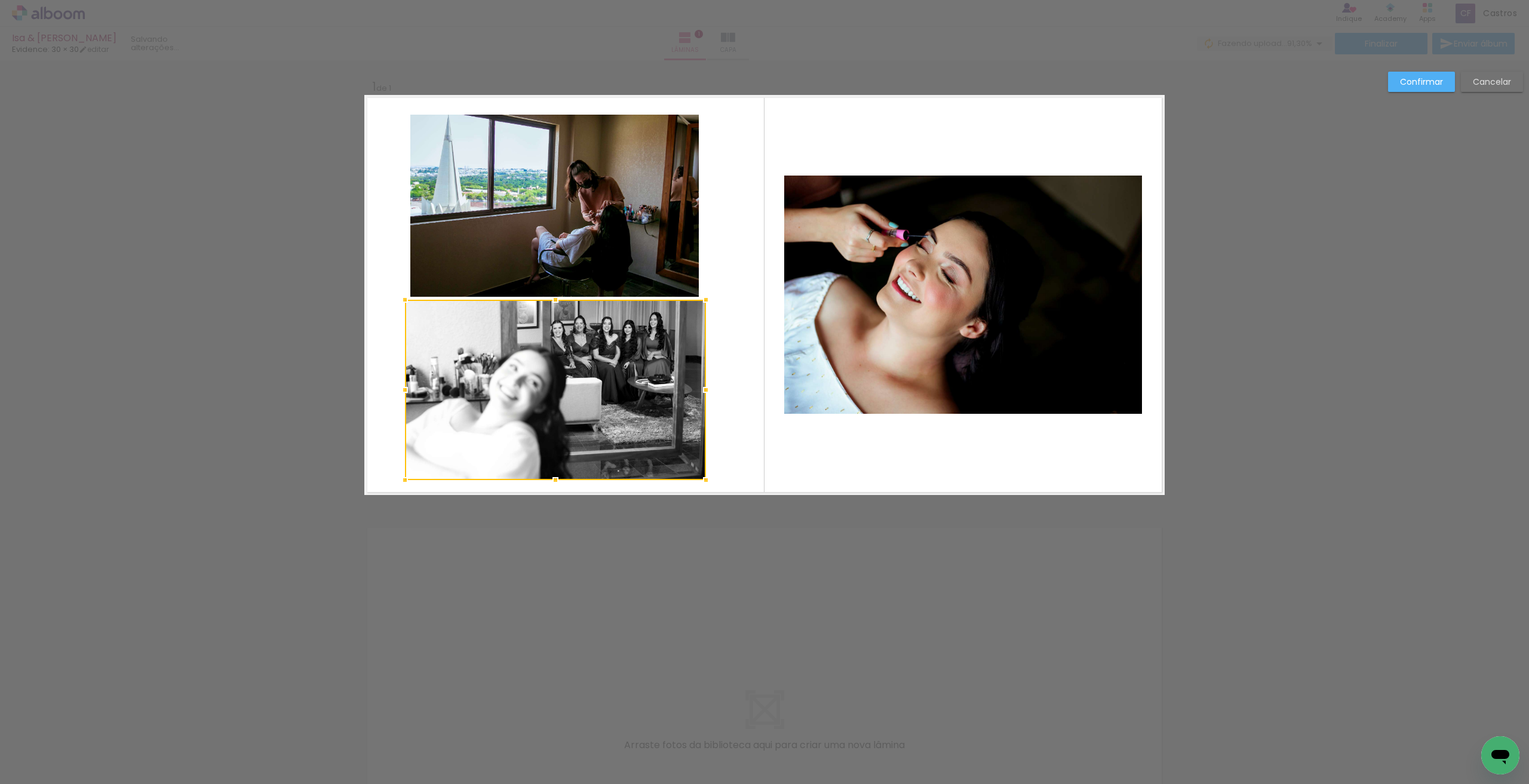
click at [711, 573] on div "Confirmar Cancelar" at bounding box center [764, 504] width 1529 height 889
